Goal: Task Accomplishment & Management: Use online tool/utility

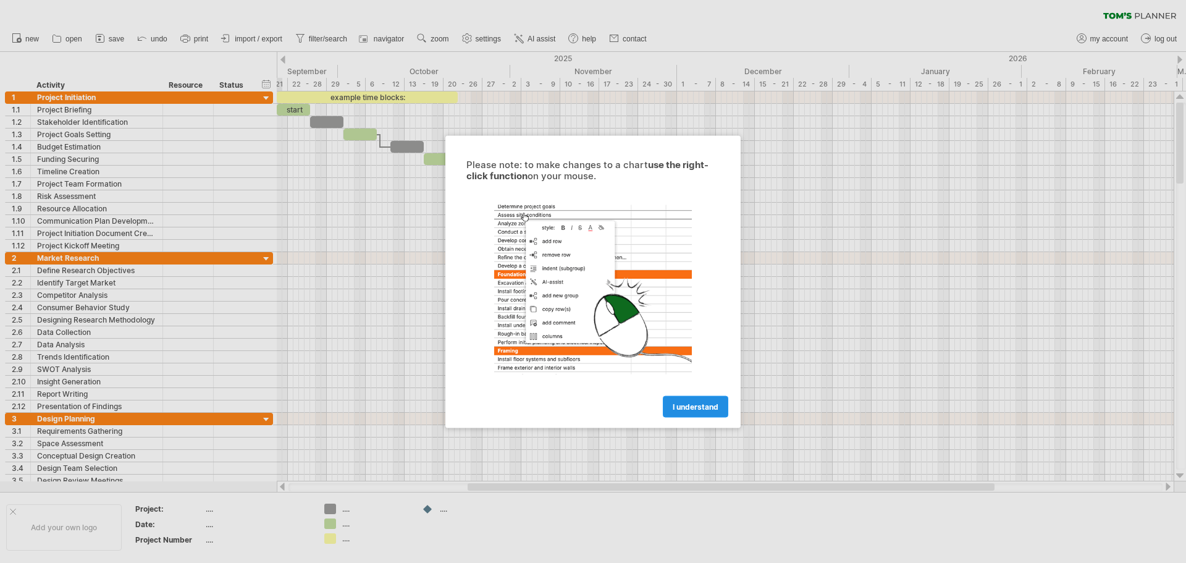
click at [704, 402] on span "I understand" at bounding box center [696, 406] width 46 height 9
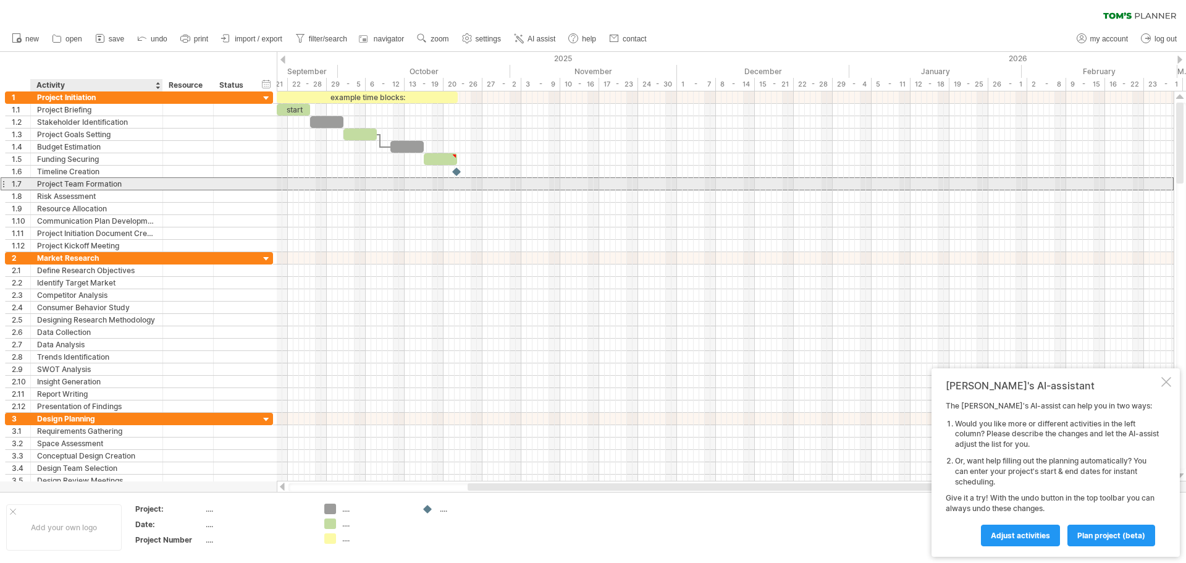
click at [106, 184] on div "Project Team Formation" at bounding box center [96, 184] width 119 height 12
click at [119, 35] on span "save" at bounding box center [116, 39] width 15 height 9
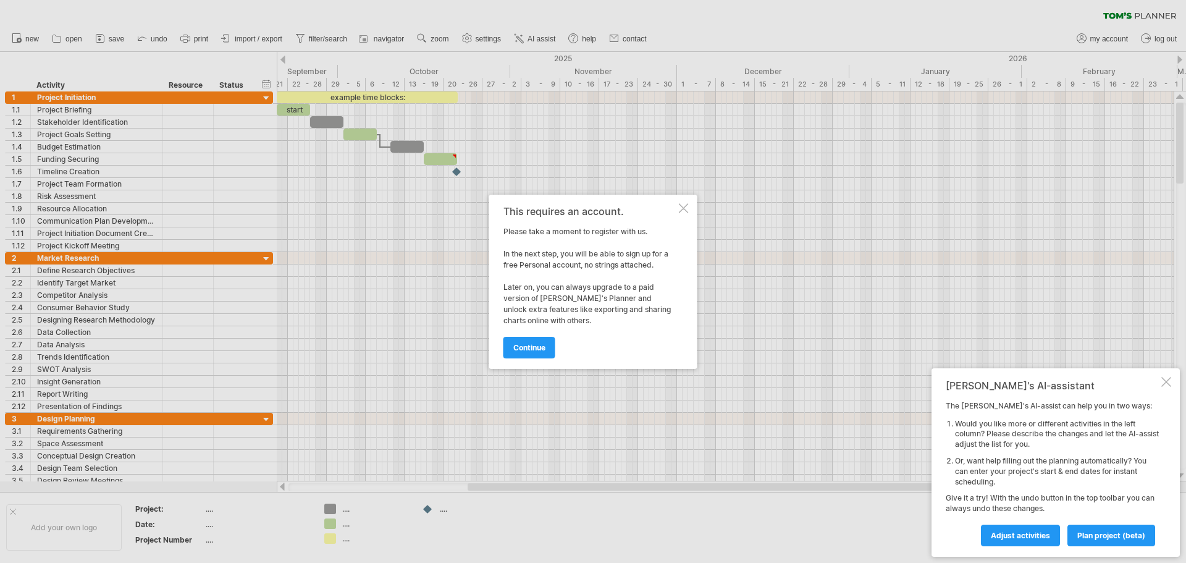
click at [1167, 383] on div at bounding box center [1167, 382] width 10 height 10
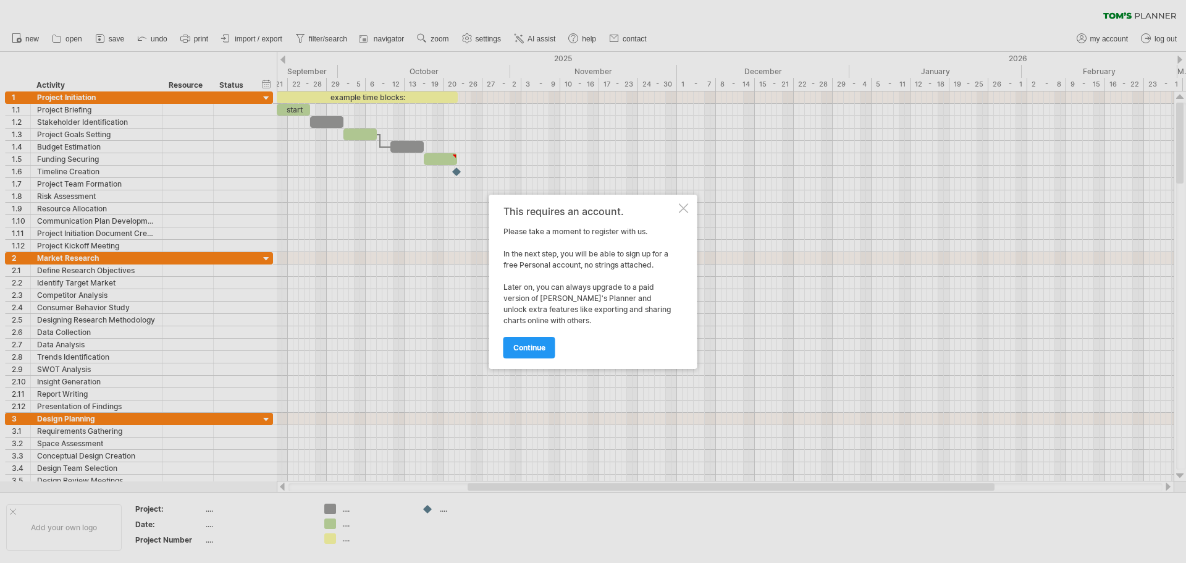
click at [691, 212] on div "This requires an account. Please take a moment to register with us. In the next…" at bounding box center [593, 282] width 208 height 174
click at [678, 211] on div "This requires an account. Please take a moment to register with us. In the next…" at bounding box center [593, 282] width 208 height 174
click at [679, 211] on div at bounding box center [684, 208] width 10 height 10
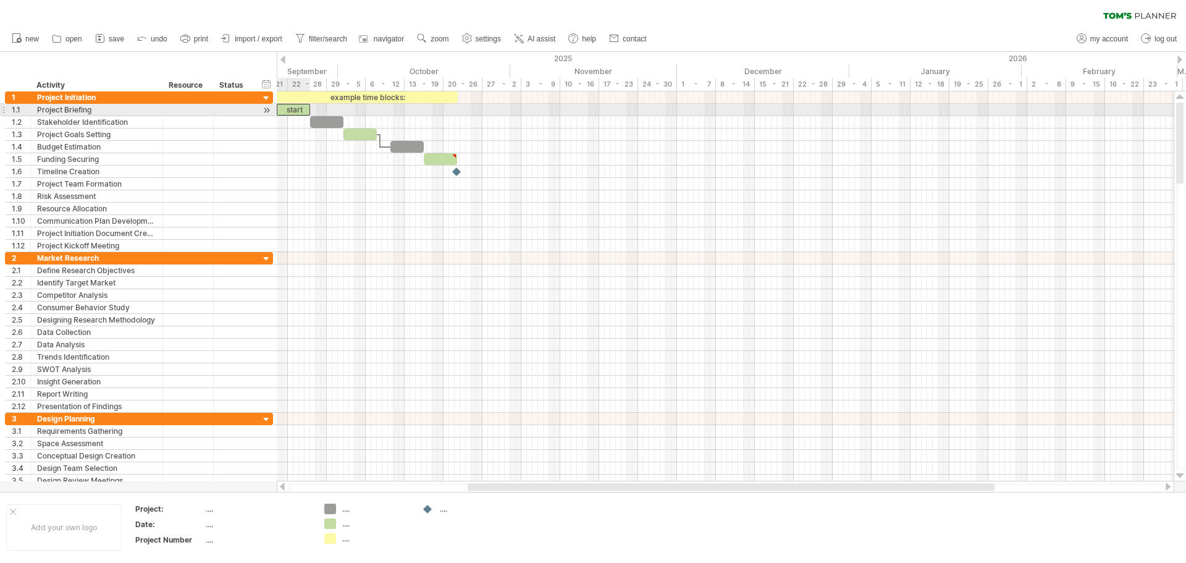
click at [293, 111] on div "start" at bounding box center [293, 110] width 33 height 12
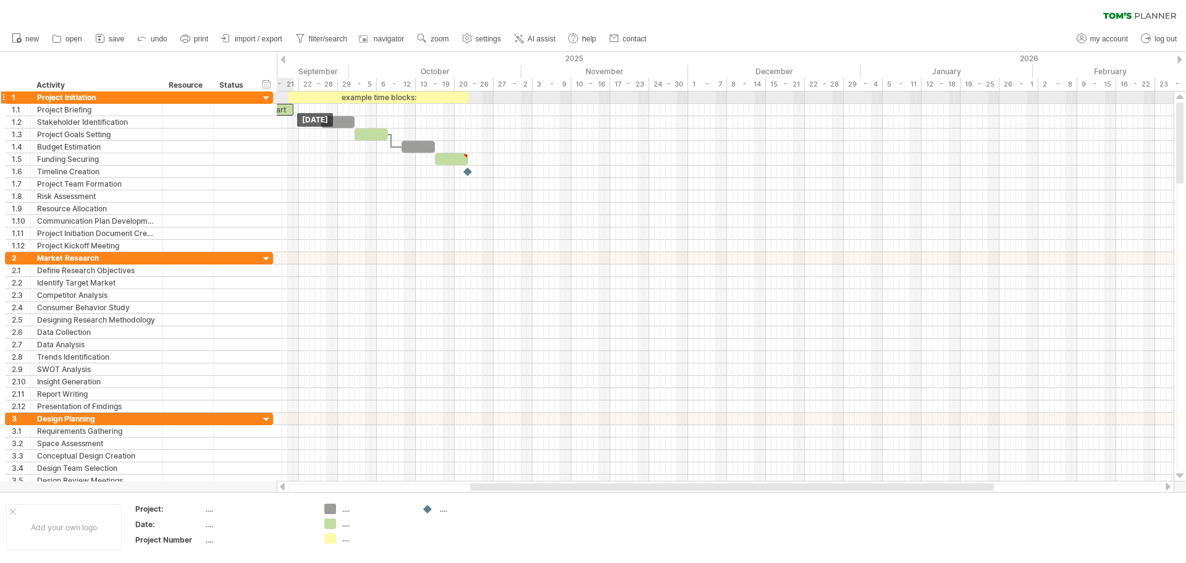
drag, startPoint x: 297, startPoint y: 107, endPoint x: 276, endPoint y: 103, distance: 21.3
click at [276, 103] on div "Trying to reach [DOMAIN_NAME] Connected again... 0% clear filter new 1" at bounding box center [593, 281] width 1186 height 563
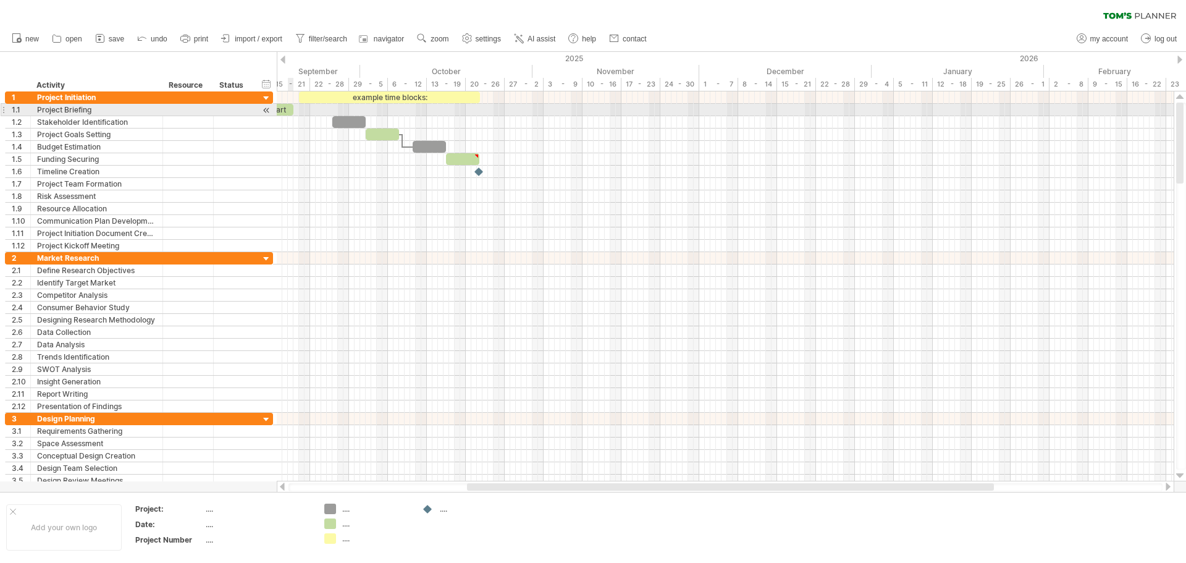
click at [285, 115] on div "start" at bounding box center [276, 110] width 33 height 12
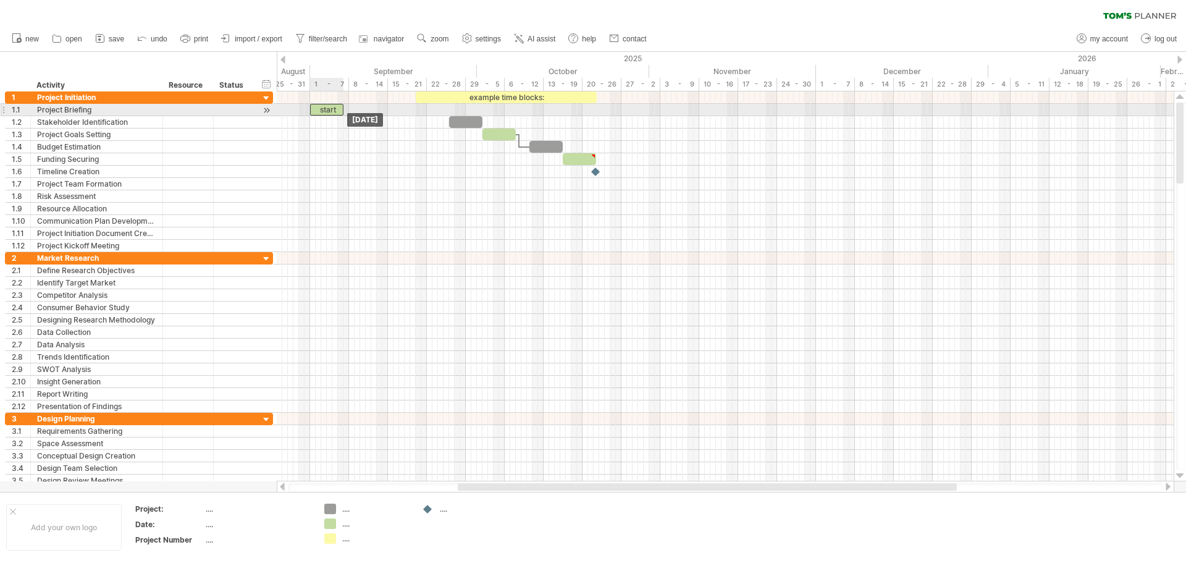
drag, startPoint x: 283, startPoint y: 112, endPoint x: 338, endPoint y: 111, distance: 55.0
click at [338, 111] on div "start" at bounding box center [326, 110] width 33 height 12
click at [347, 106] on span at bounding box center [346, 110] width 5 height 12
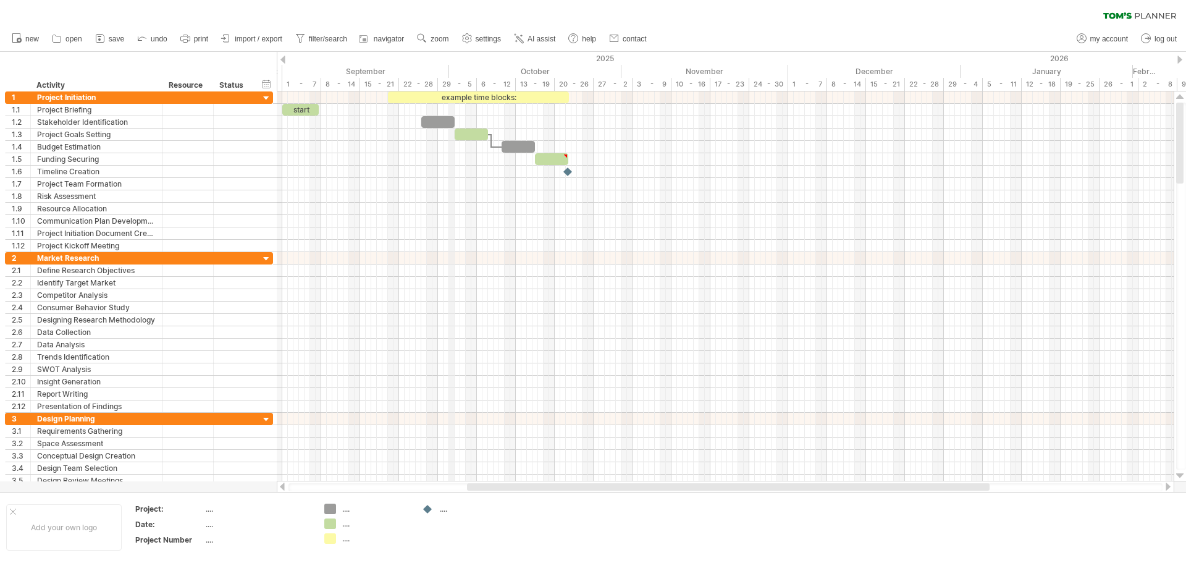
drag, startPoint x: 478, startPoint y: 69, endPoint x: 370, endPoint y: 67, distance: 108.1
click at [451, 73] on div "October" at bounding box center [535, 71] width 172 height 13
click at [283, 59] on div at bounding box center [283, 60] width 5 height 8
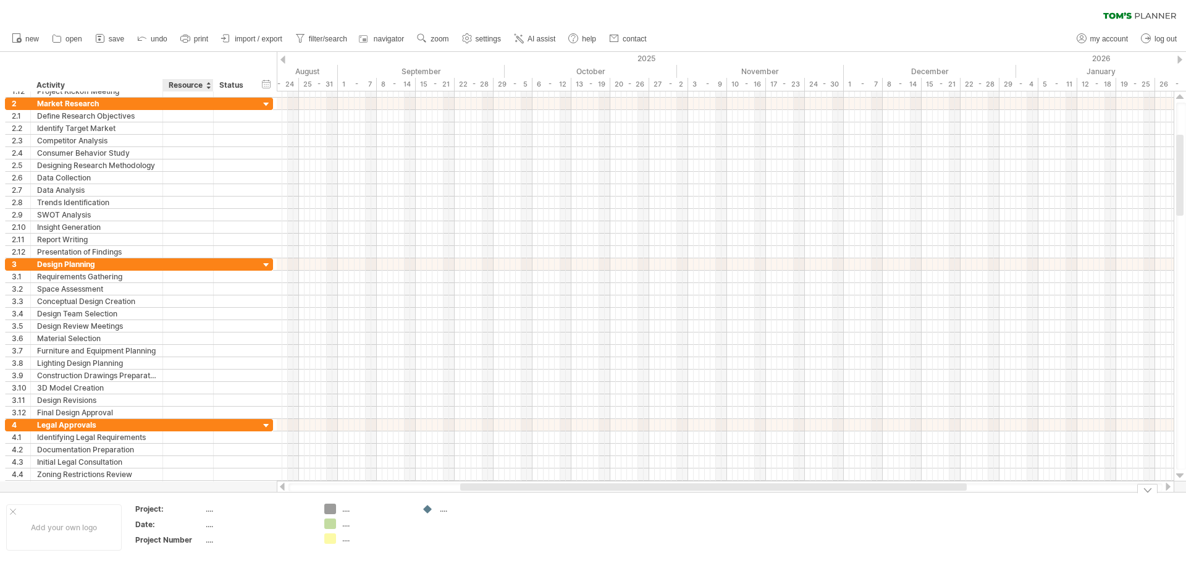
click at [206, 510] on div "...." at bounding box center [258, 509] width 104 height 11
click at [209, 527] on div "...." at bounding box center [258, 524] width 104 height 11
click at [214, 543] on div "...." at bounding box center [258, 539] width 104 height 11
click at [344, 512] on div "...." at bounding box center [366, 509] width 85 height 11
click at [345, 512] on div "...." at bounding box center [375, 509] width 67 height 11
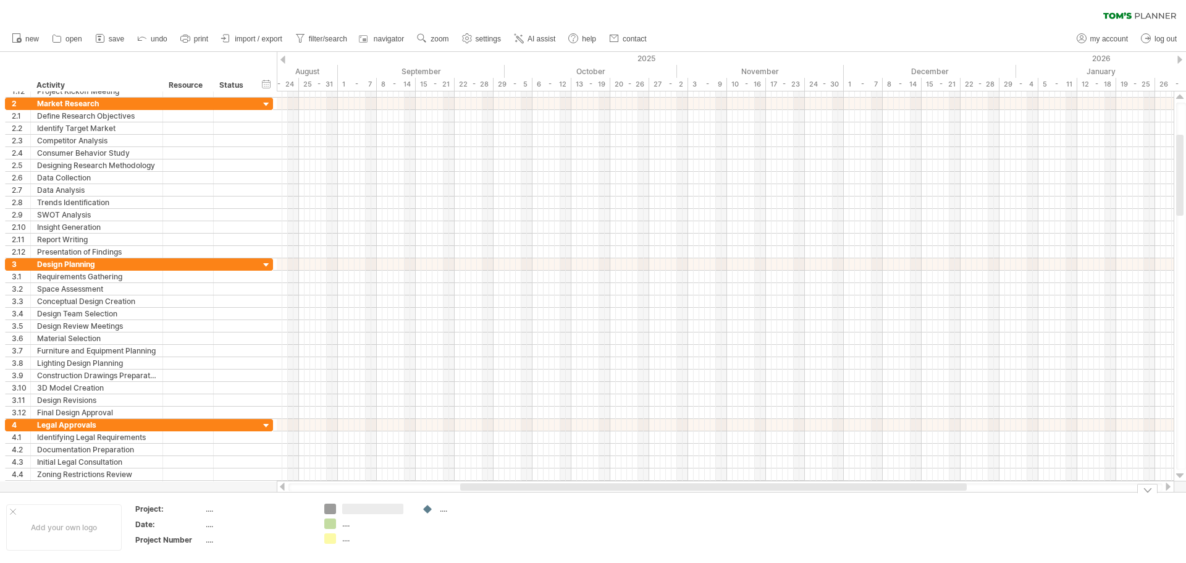
click at [345, 520] on div "...." at bounding box center [375, 523] width 67 height 11
click at [347, 543] on div "...." at bounding box center [375, 538] width 67 height 11
click at [455, 515] on td "...." at bounding box center [465, 528] width 98 height 48
